Goal: Information Seeking & Learning: Find specific page/section

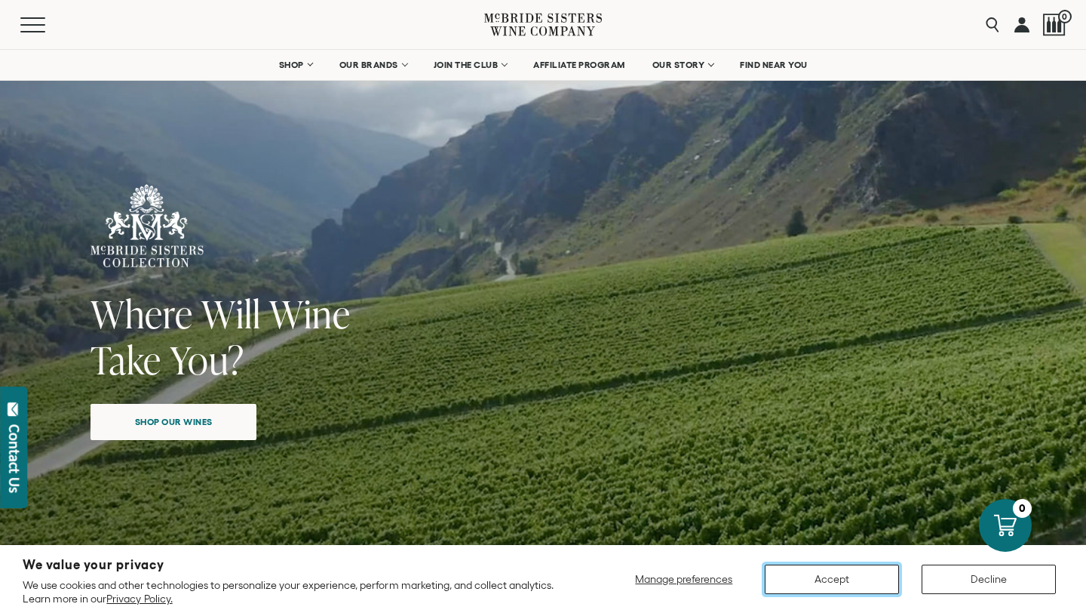
click at [819, 585] on button "Accept" at bounding box center [832, 578] width 134 height 29
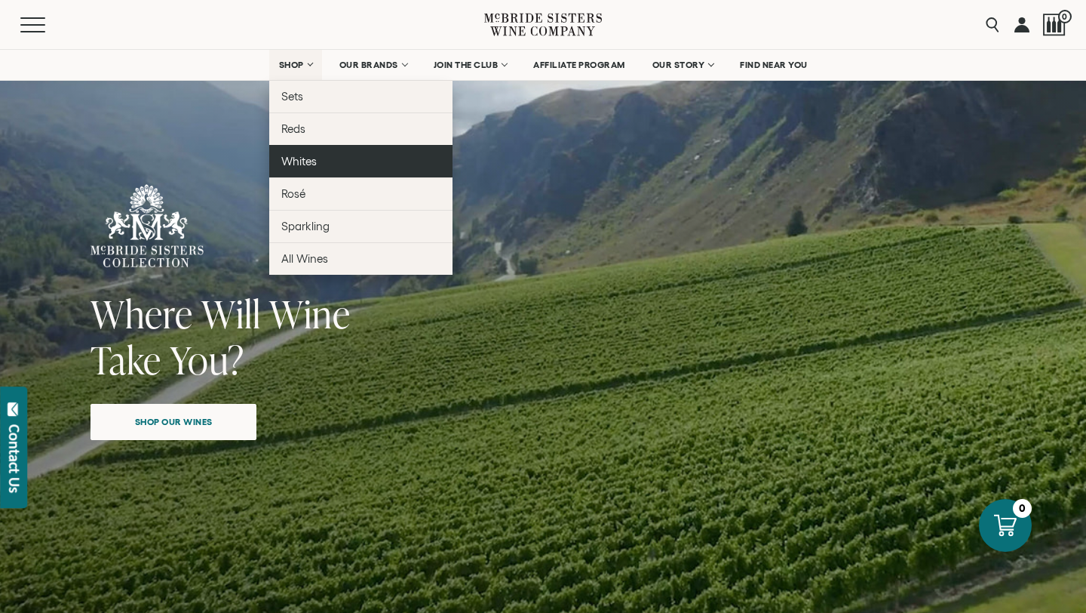
click at [312, 168] on link "Whites" at bounding box center [360, 161] width 183 height 32
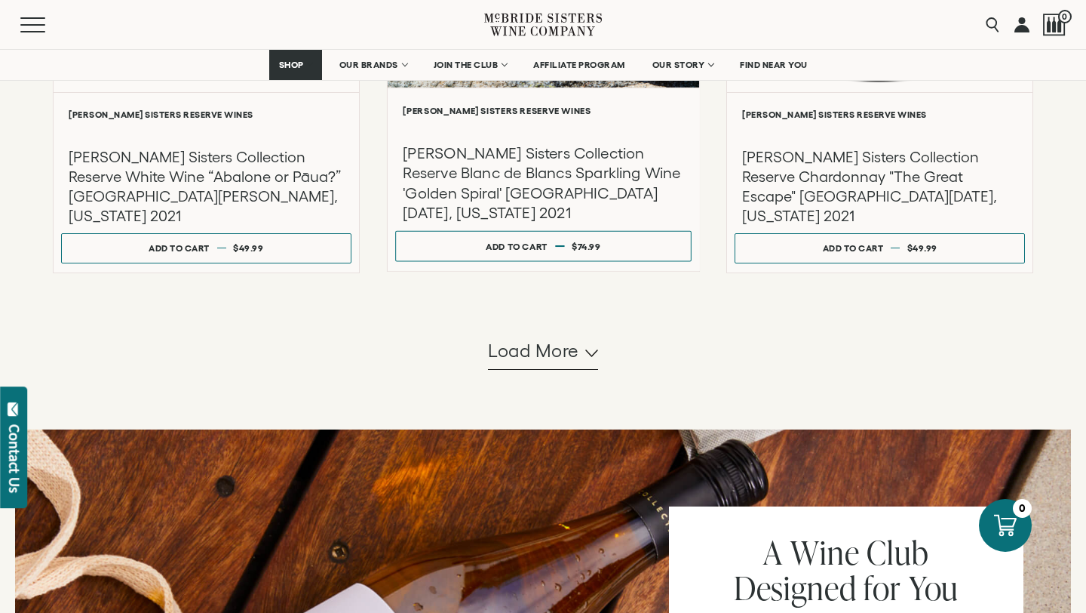
scroll to position [1534, 0]
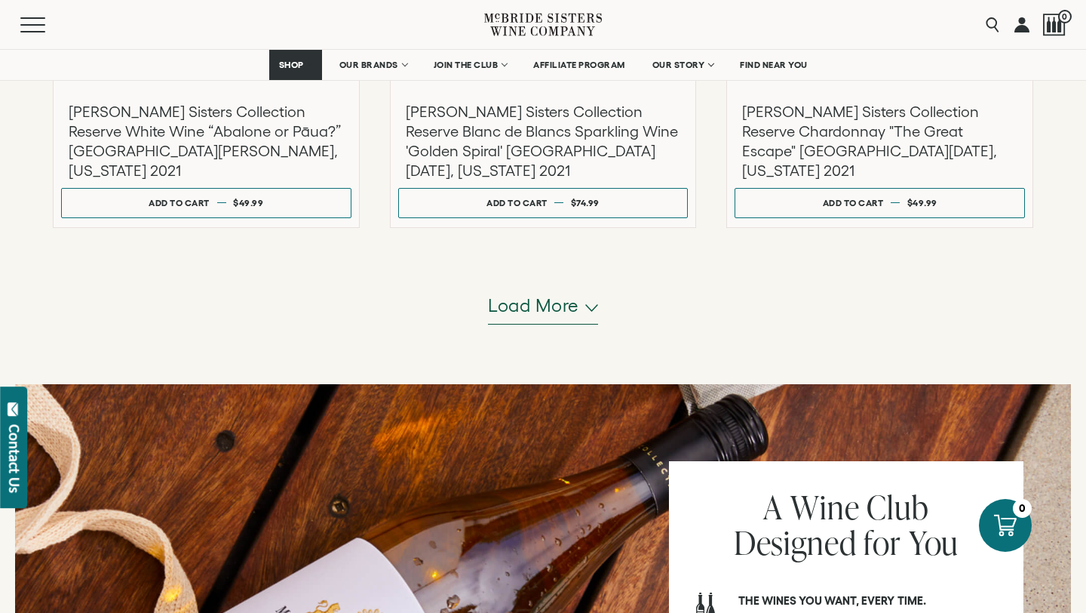
click at [530, 302] on span "Load more" at bounding box center [533, 306] width 91 height 26
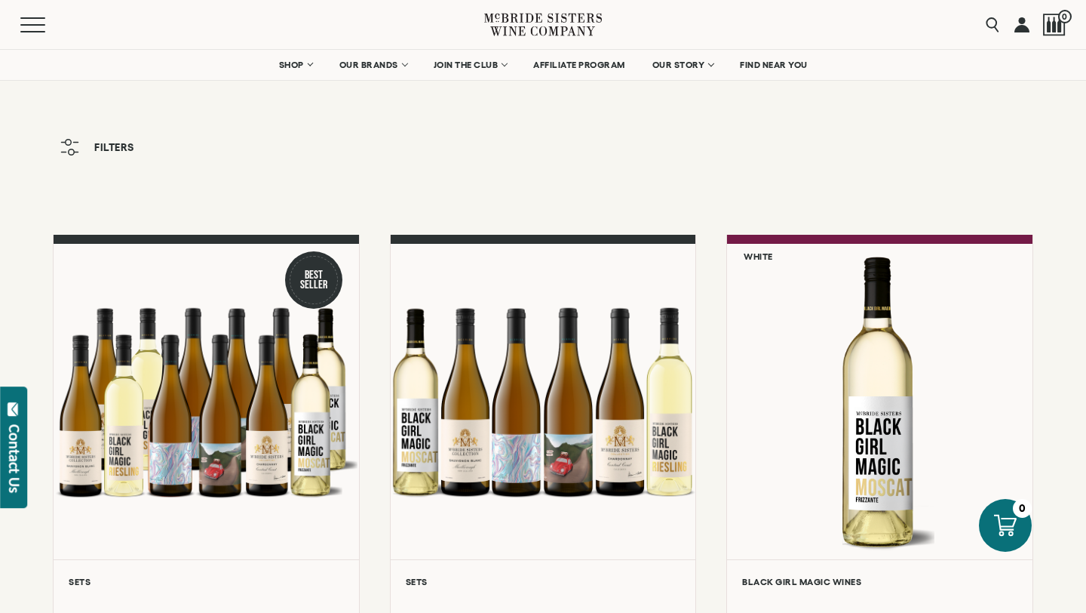
scroll to position [0, 0]
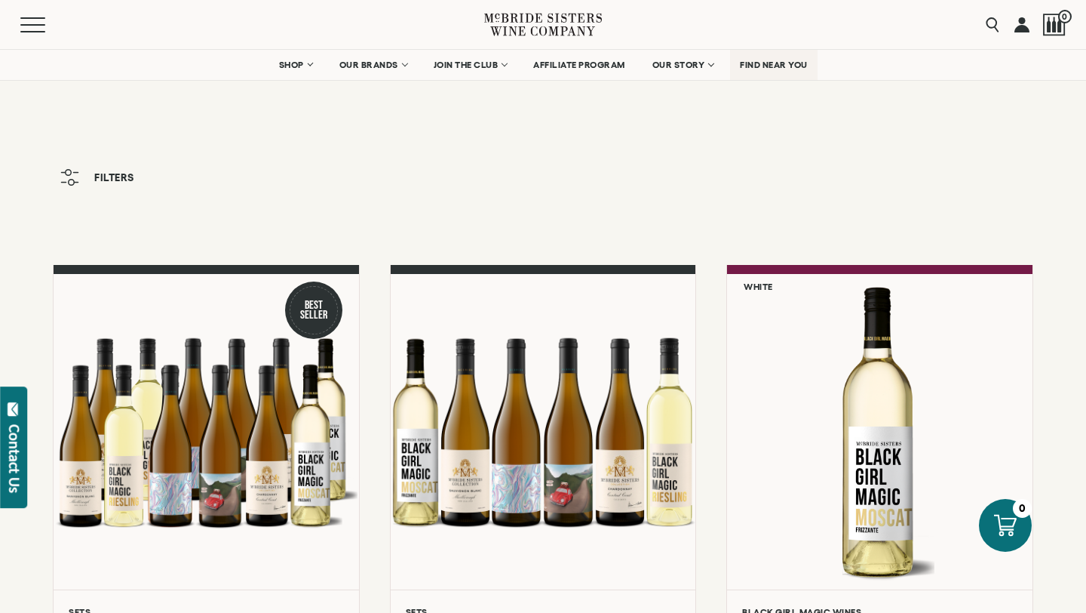
click at [776, 67] on span "FIND NEAR YOU" at bounding box center [774, 65] width 68 height 11
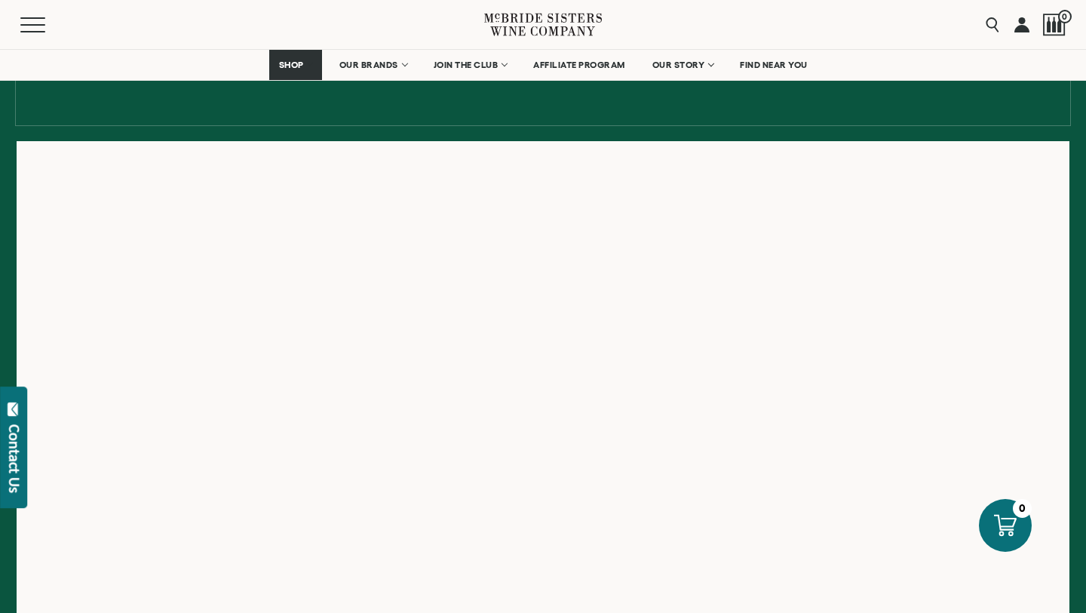
scroll to position [207, 0]
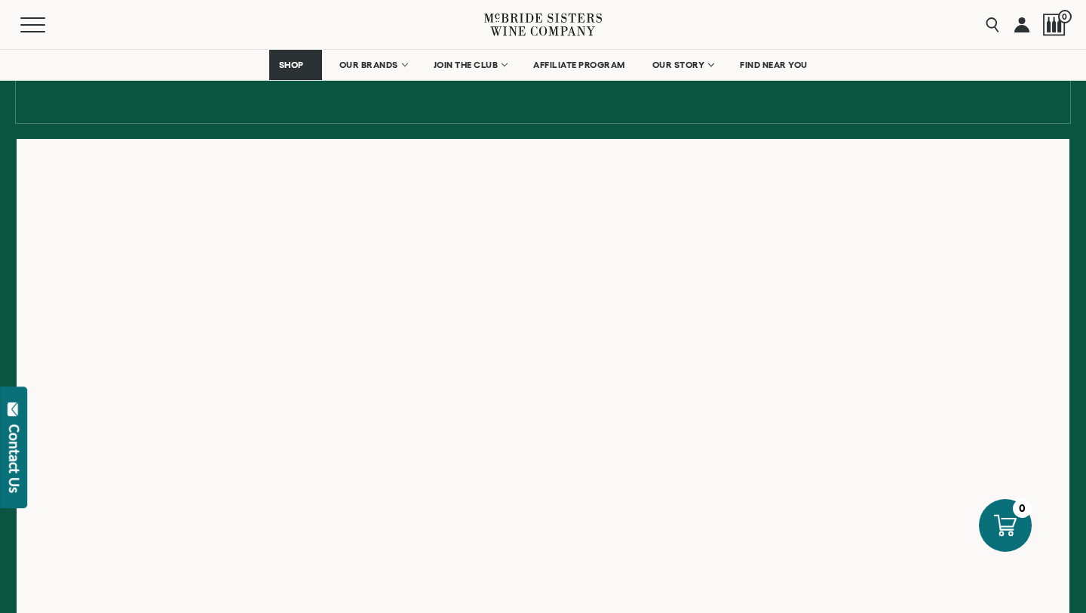
click at [139, 54] on nav "SHOP Sets Reds Whites Rosé Sparkling All Wines OUR BRANDS McBride Sisters Colle…" at bounding box center [543, 65] width 1086 height 30
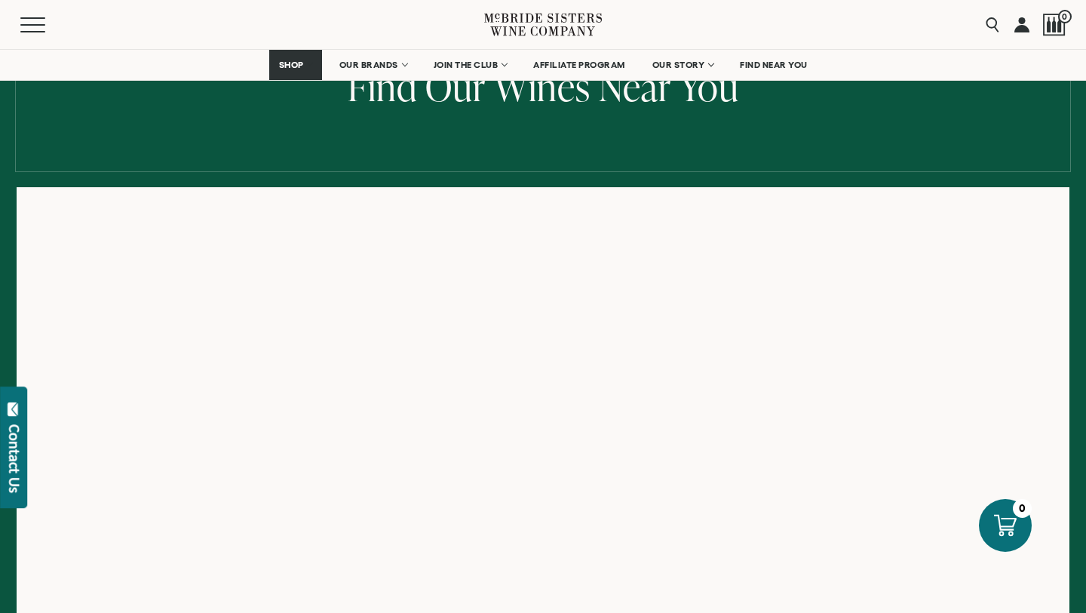
scroll to position [98, 0]
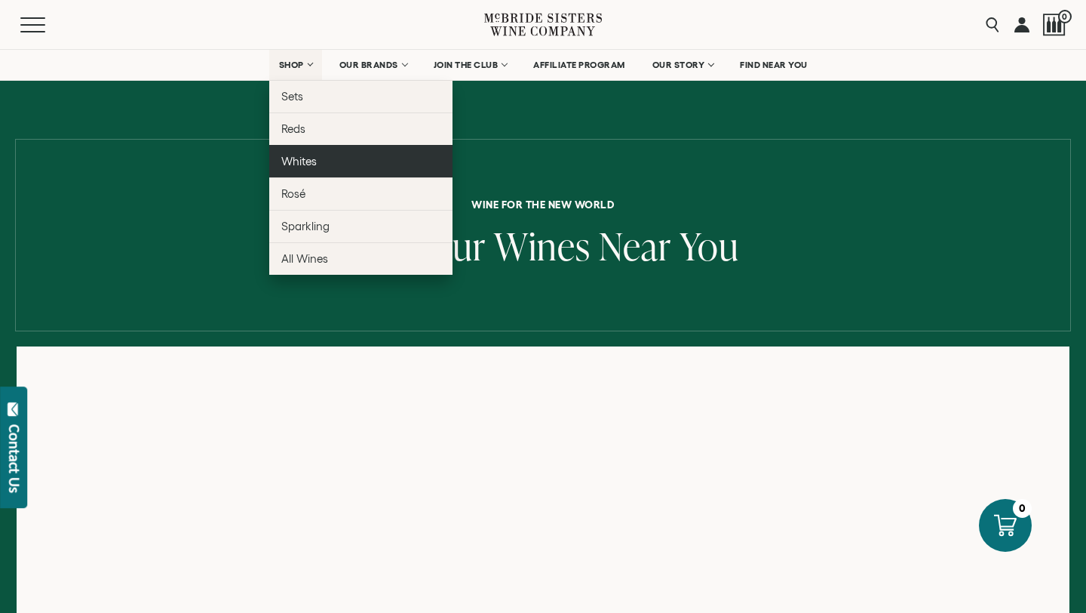
click at [309, 164] on span "Whites" at bounding box center [298, 161] width 35 height 13
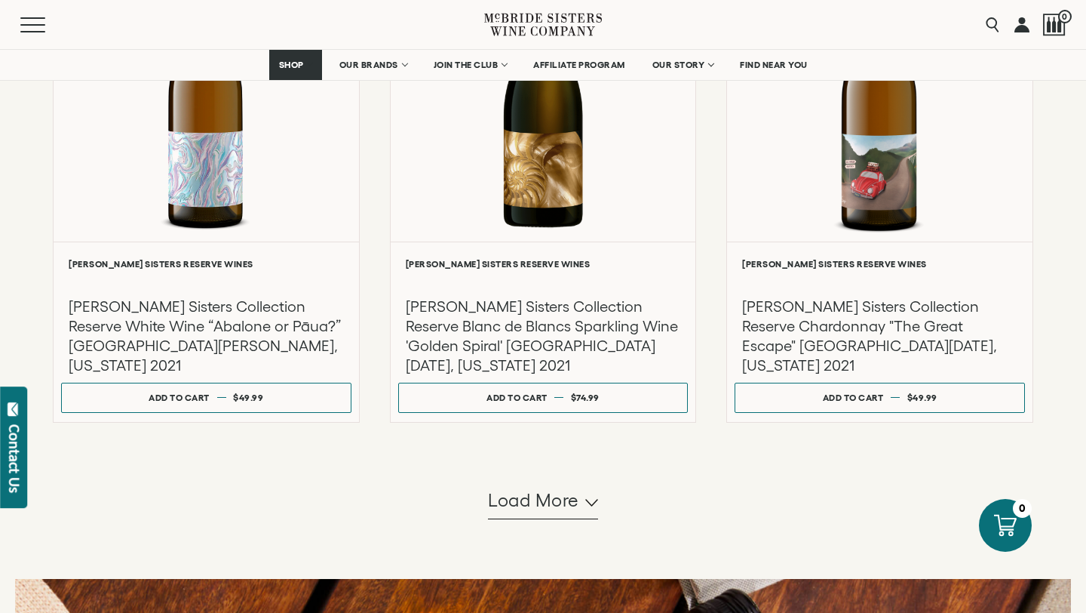
scroll to position [1338, 0]
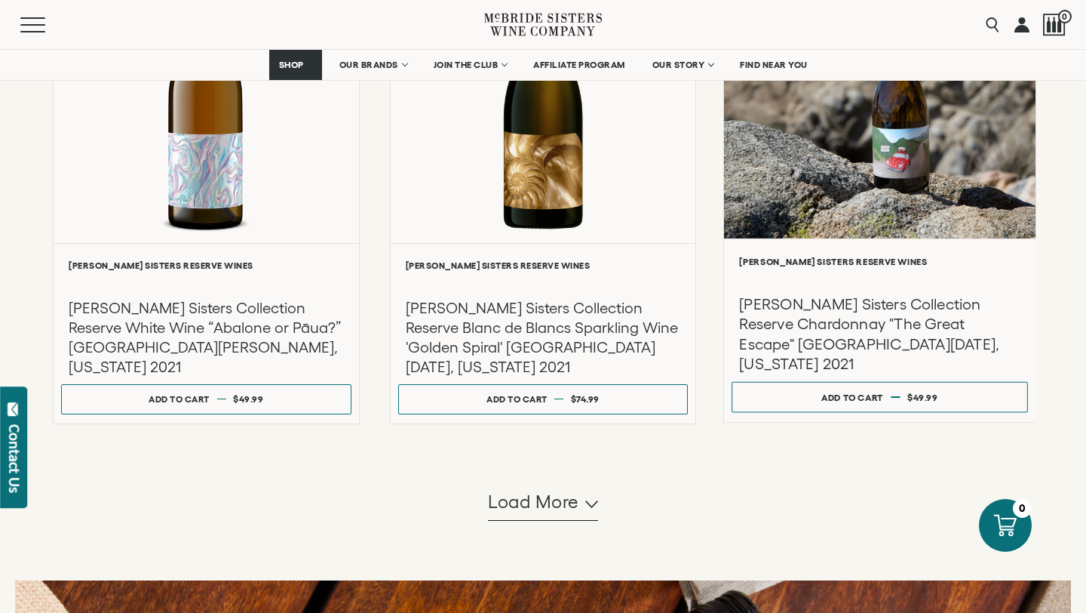
click at [907, 324] on h3 "McBride Sisters Collection Reserve Chardonnay "The Great Escape" Santa Lucia Hi…" at bounding box center [880, 334] width 281 height 80
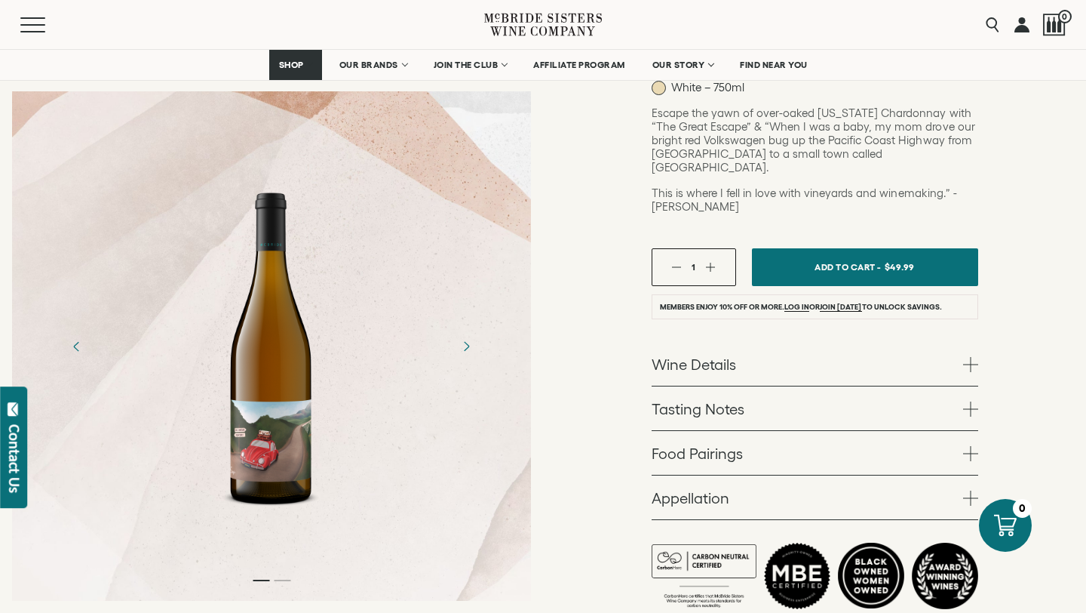
scroll to position [413, 0]
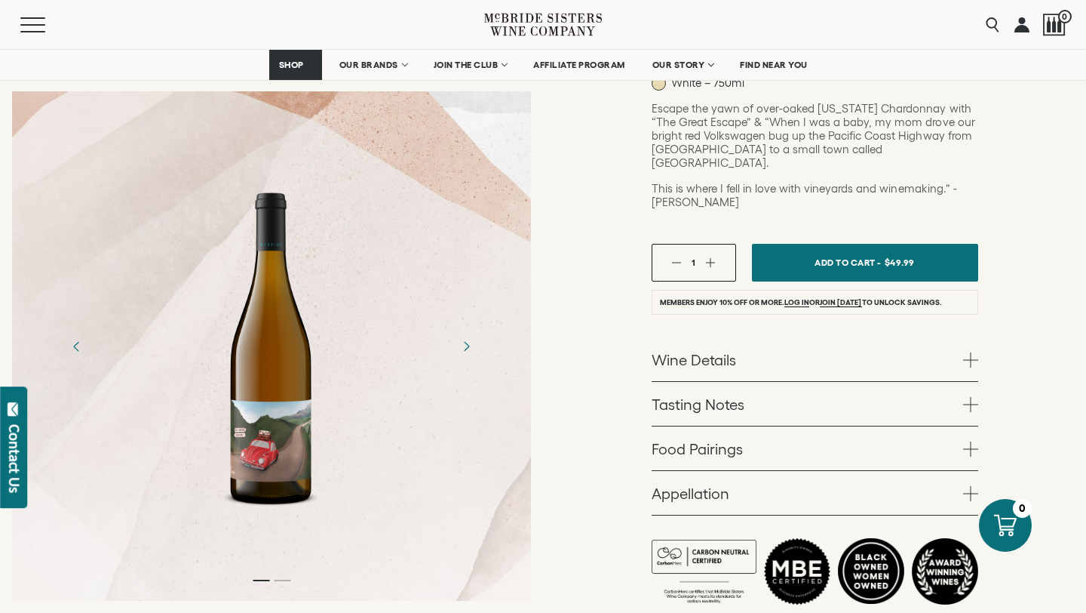
click at [841, 382] on link "Tasting Notes" at bounding box center [815, 404] width 327 height 44
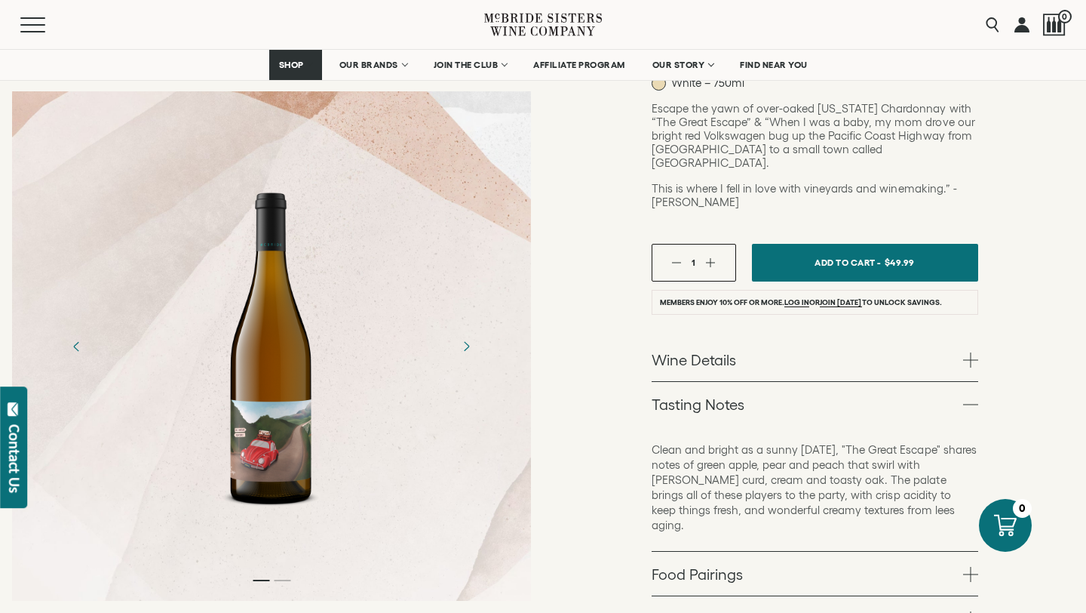
click at [826, 551] on link "Food Pairings" at bounding box center [815, 573] width 327 height 44
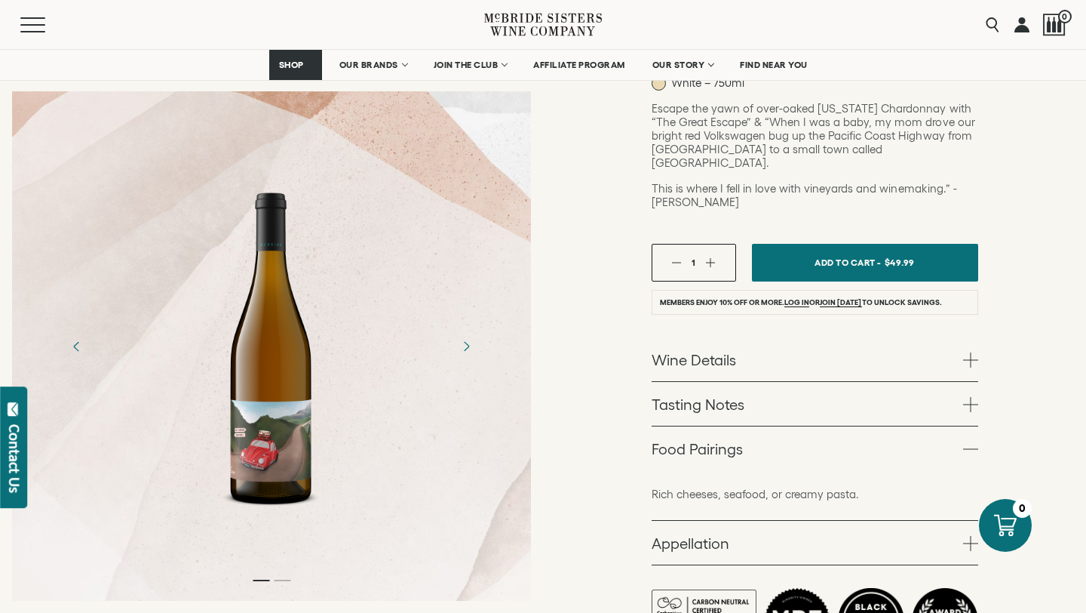
click at [866, 521] on link "Appellation" at bounding box center [815, 543] width 327 height 44
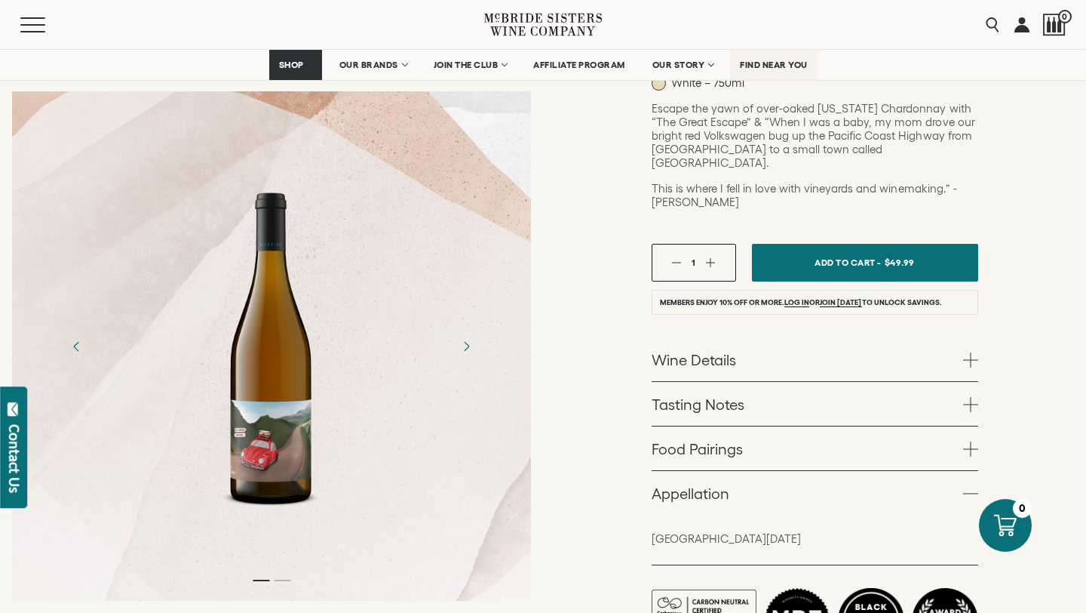
click at [788, 66] on span "FIND NEAR YOU" at bounding box center [774, 65] width 68 height 11
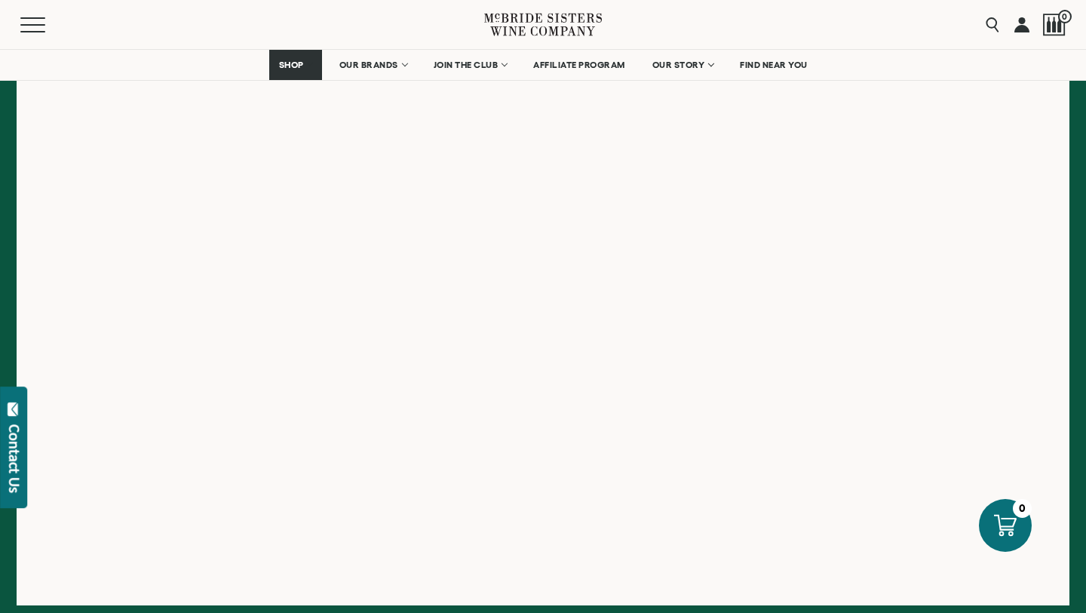
scroll to position [318, 0]
